Goal: Contribute content

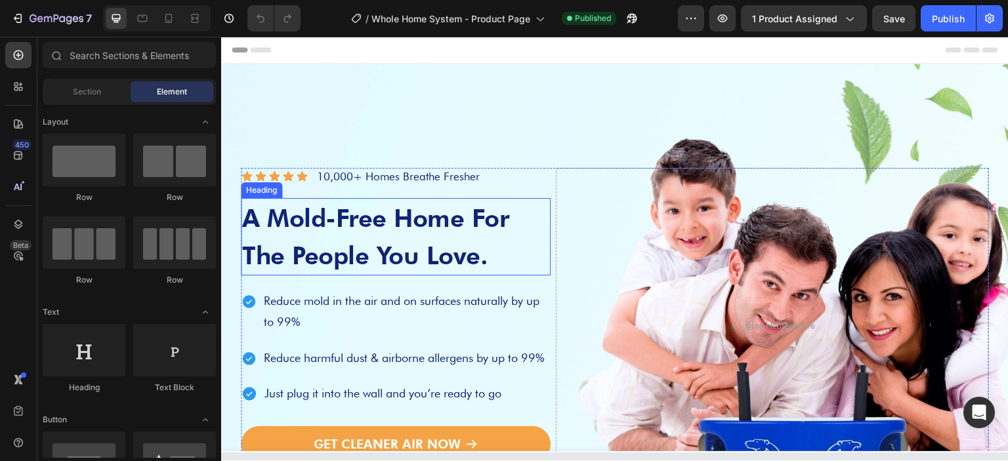
click at [335, 226] on h2 "A Mold-Free Home For The People You Love." at bounding box center [396, 236] width 310 height 77
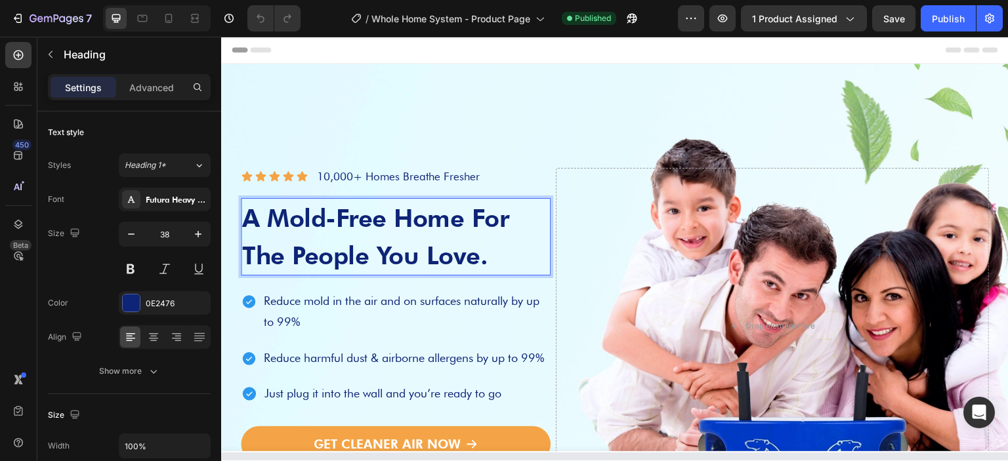
click at [335, 226] on p "A Mold-Free Home For The People You Love." at bounding box center [395, 236] width 307 height 75
click at [363, 228] on p "A Mold-Free Home For The People You Love." at bounding box center [395, 236] width 307 height 75
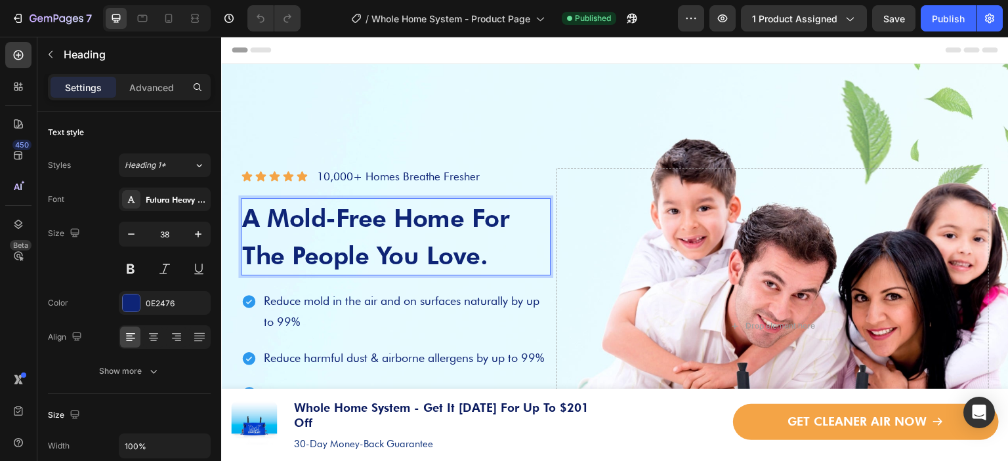
click at [363, 228] on p "A Mold-Free Home For The People You Love." at bounding box center [395, 236] width 307 height 75
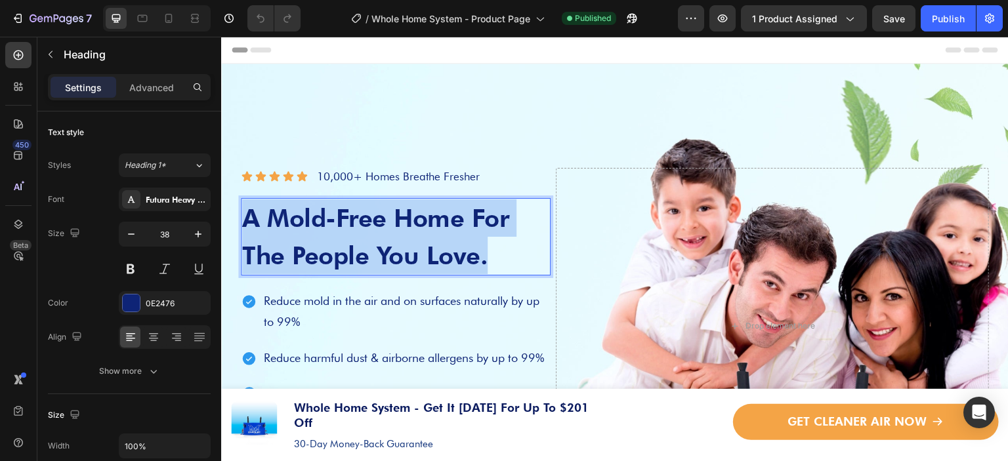
click at [363, 228] on p "A Mold-Free Home For The People You Love." at bounding box center [395, 236] width 307 height 75
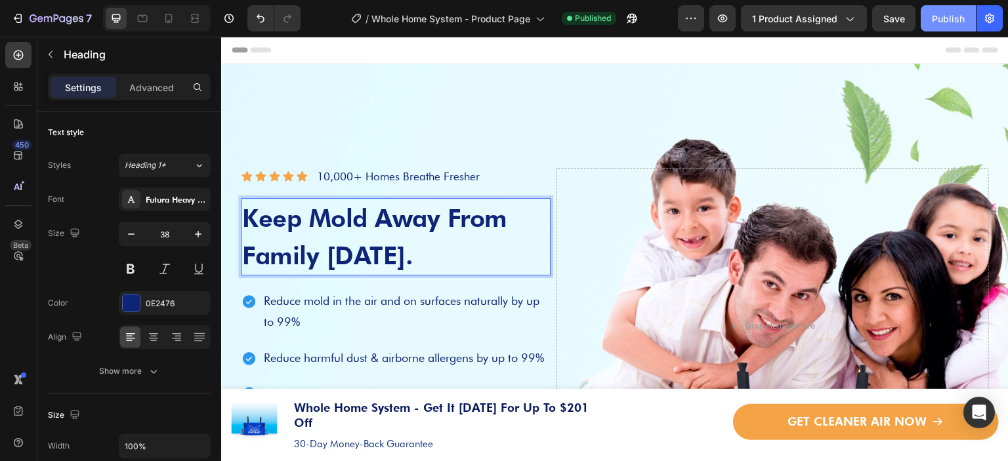
click at [942, 9] on button "Publish" at bounding box center [947, 18] width 55 height 26
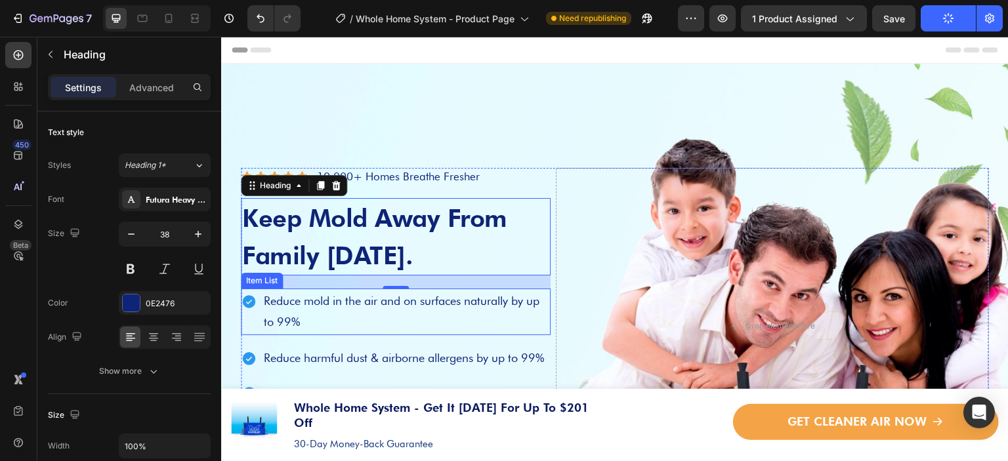
click at [251, 295] on icon at bounding box center [248, 301] width 13 height 13
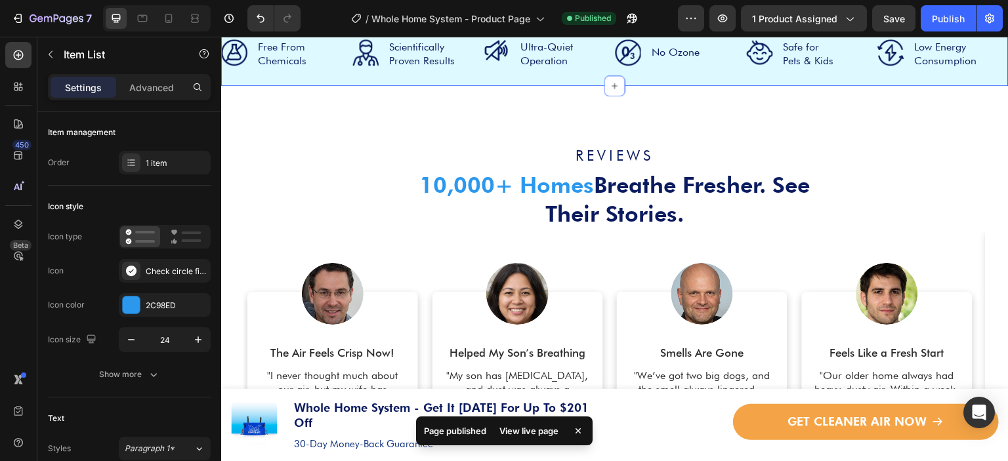
scroll to position [590, 0]
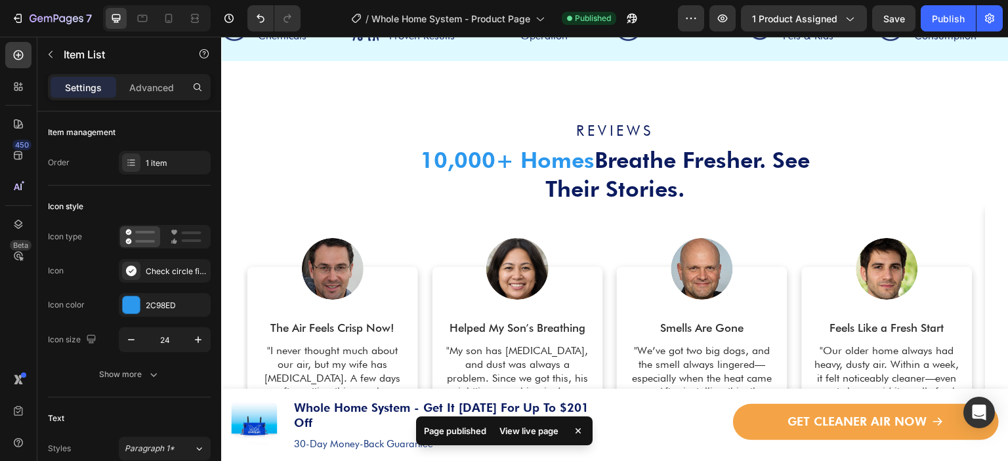
click at [577, 430] on icon at bounding box center [577, 430] width 5 height 5
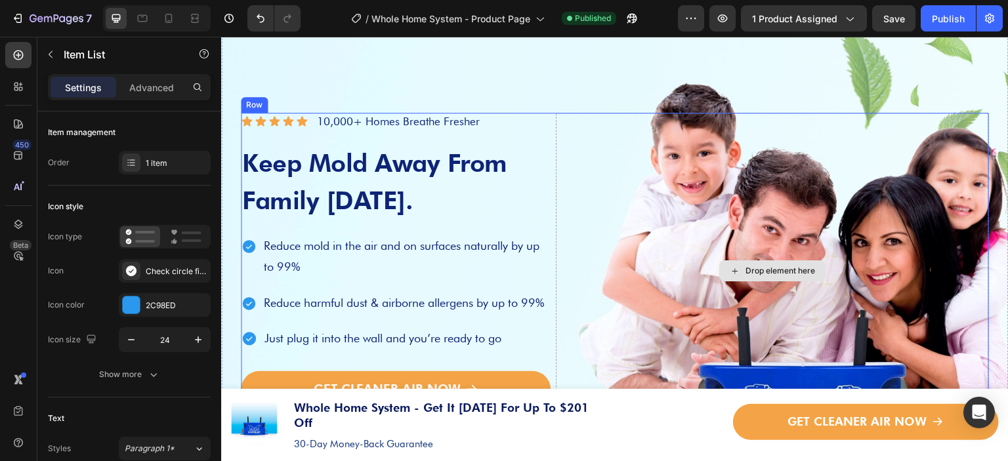
scroll to position [131, 0]
